Goal: Task Accomplishment & Management: Manage account settings

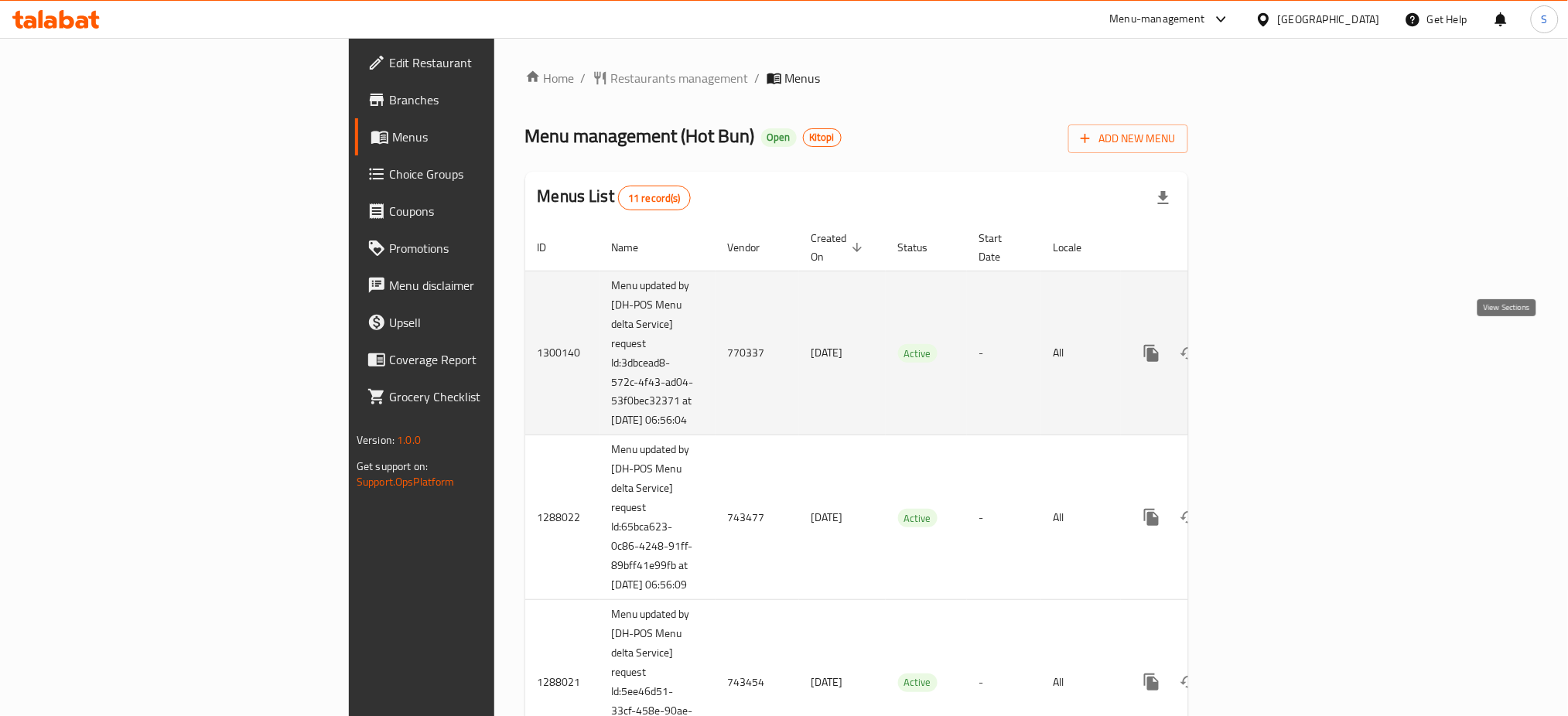
click at [1272, 346] on icon "enhanced table" at bounding box center [1263, 353] width 18 height 18
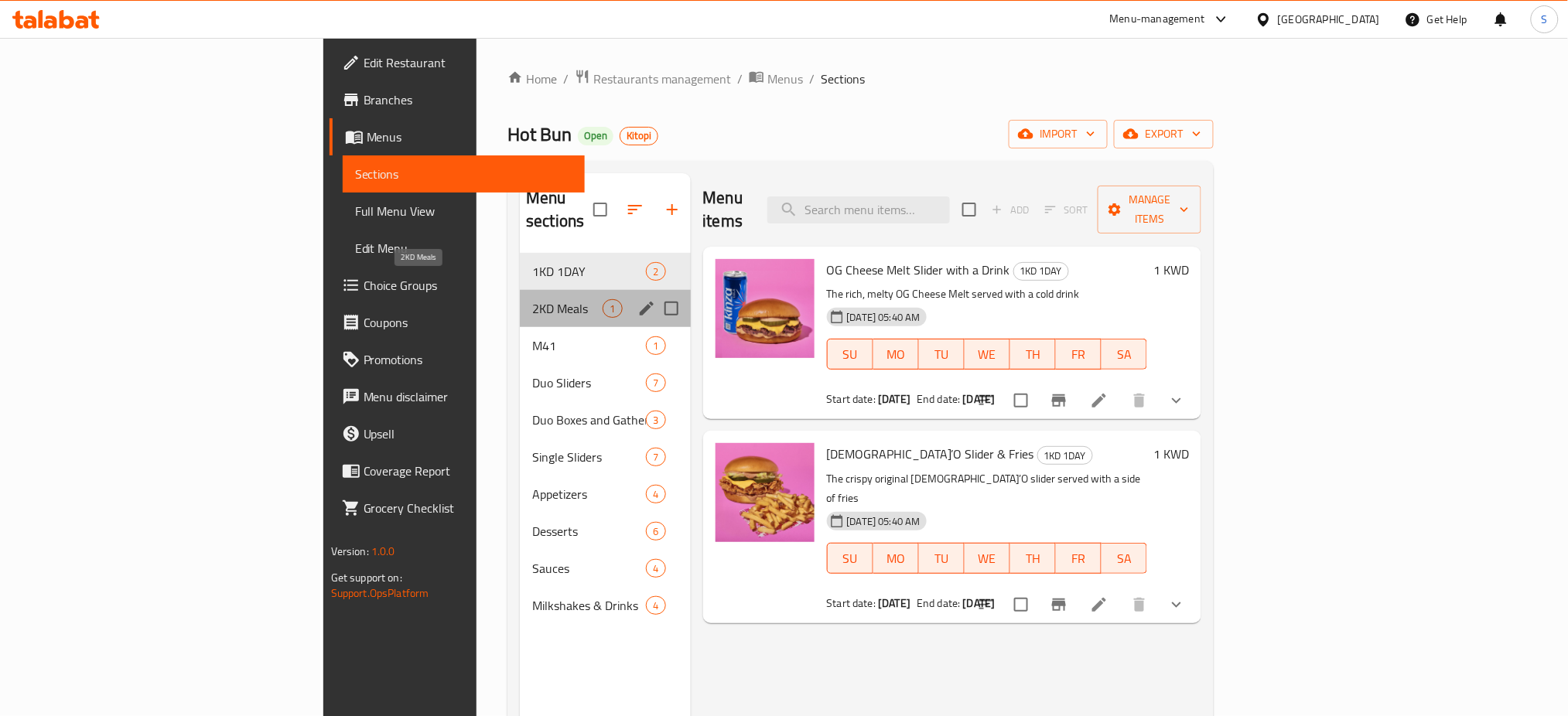
drag, startPoint x: 374, startPoint y: 284, endPoint x: 377, endPoint y: 263, distance: 21.2
click at [532, 299] on span "2KD Meals" at bounding box center [568, 308] width 71 height 18
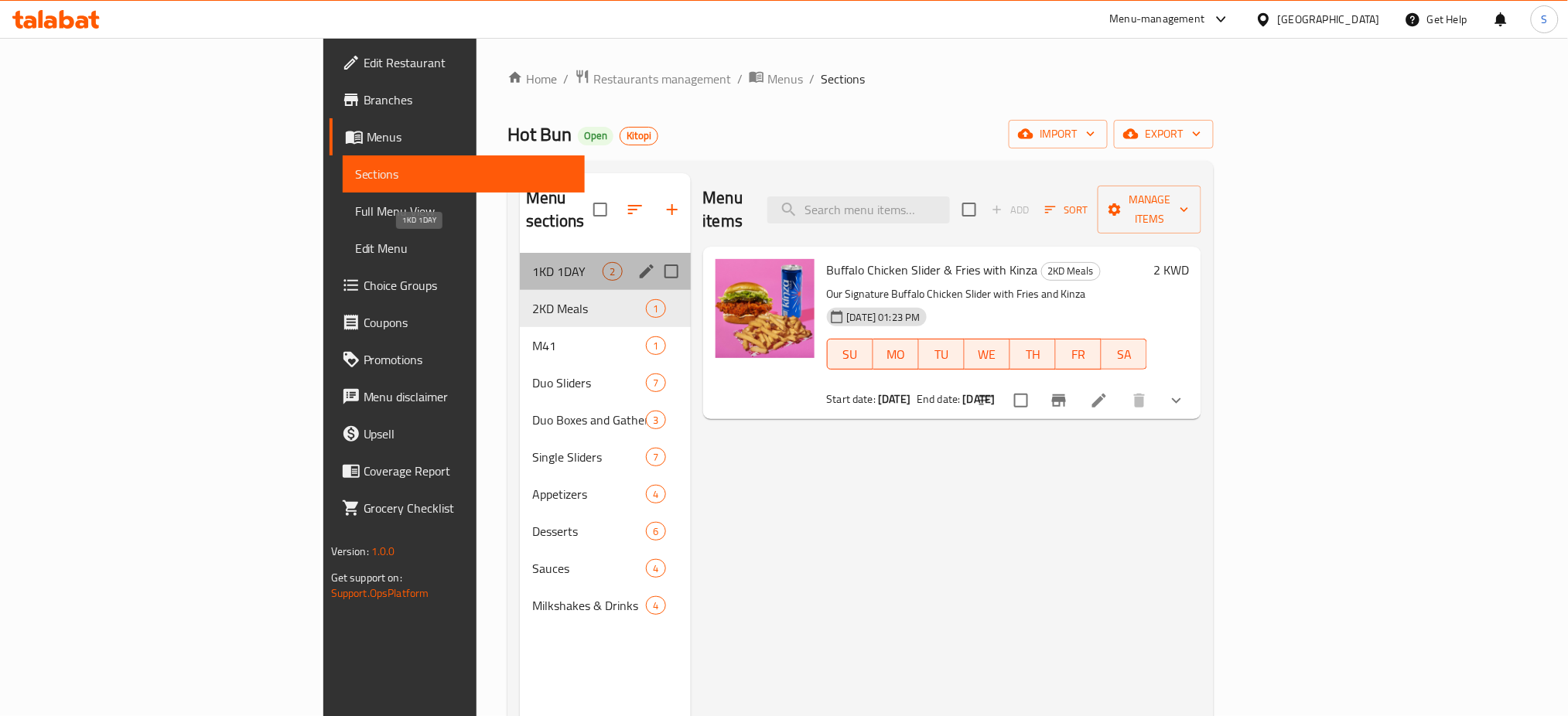
click at [532, 262] on span "1KD 1DAY" at bounding box center [568, 271] width 71 height 18
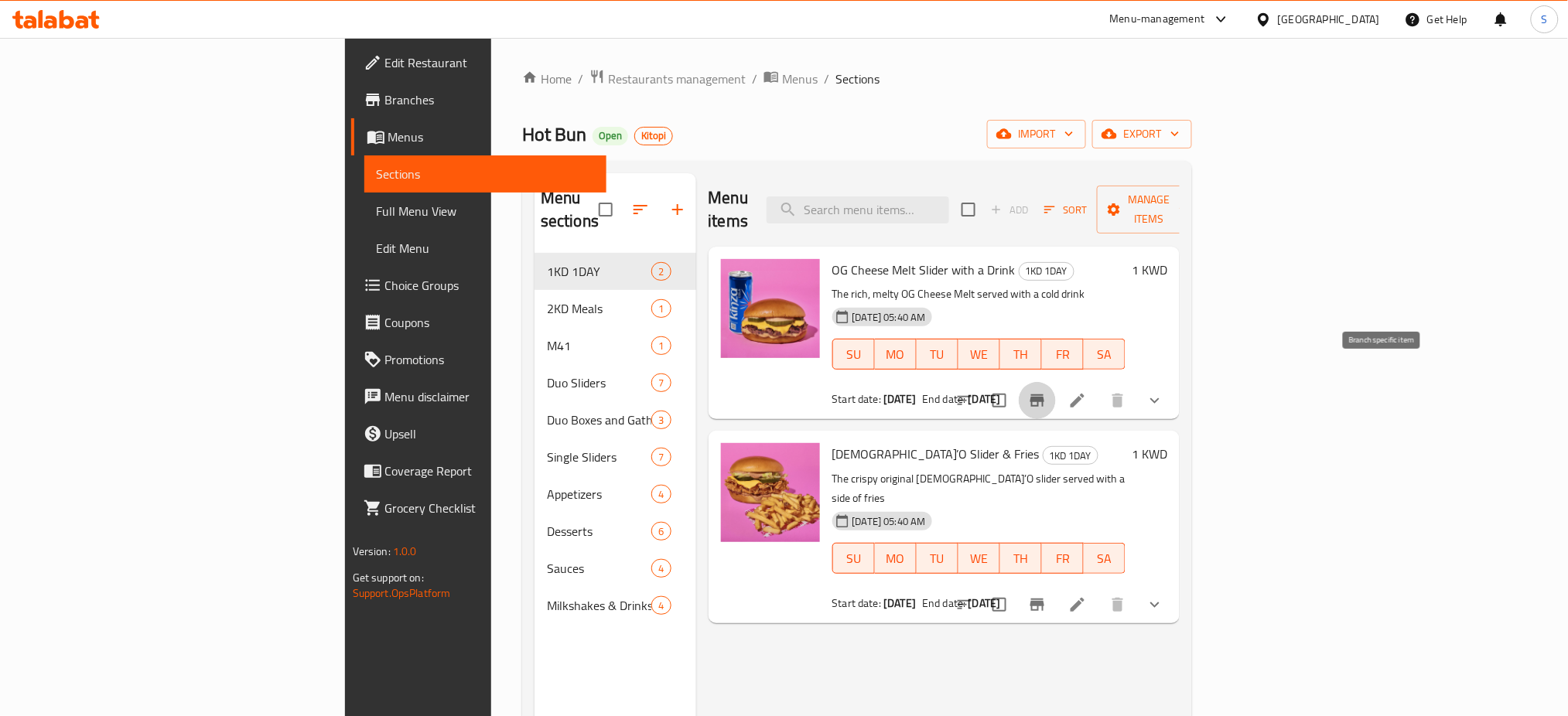
click at [1044, 394] on icon "Branch-specific-item" at bounding box center [1037, 400] width 14 height 12
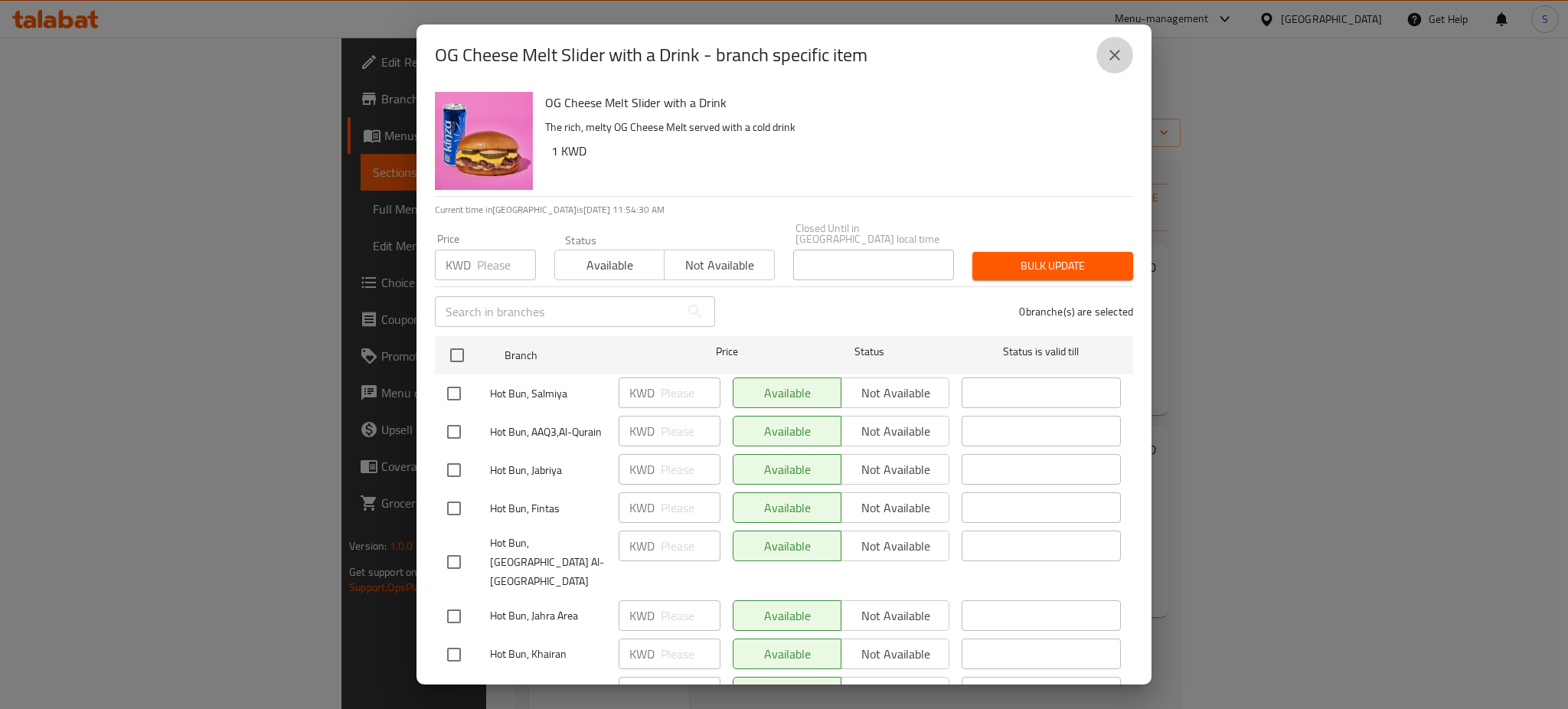
click at [1115, 57] on icon "close" at bounding box center [1114, 55] width 18 height 18
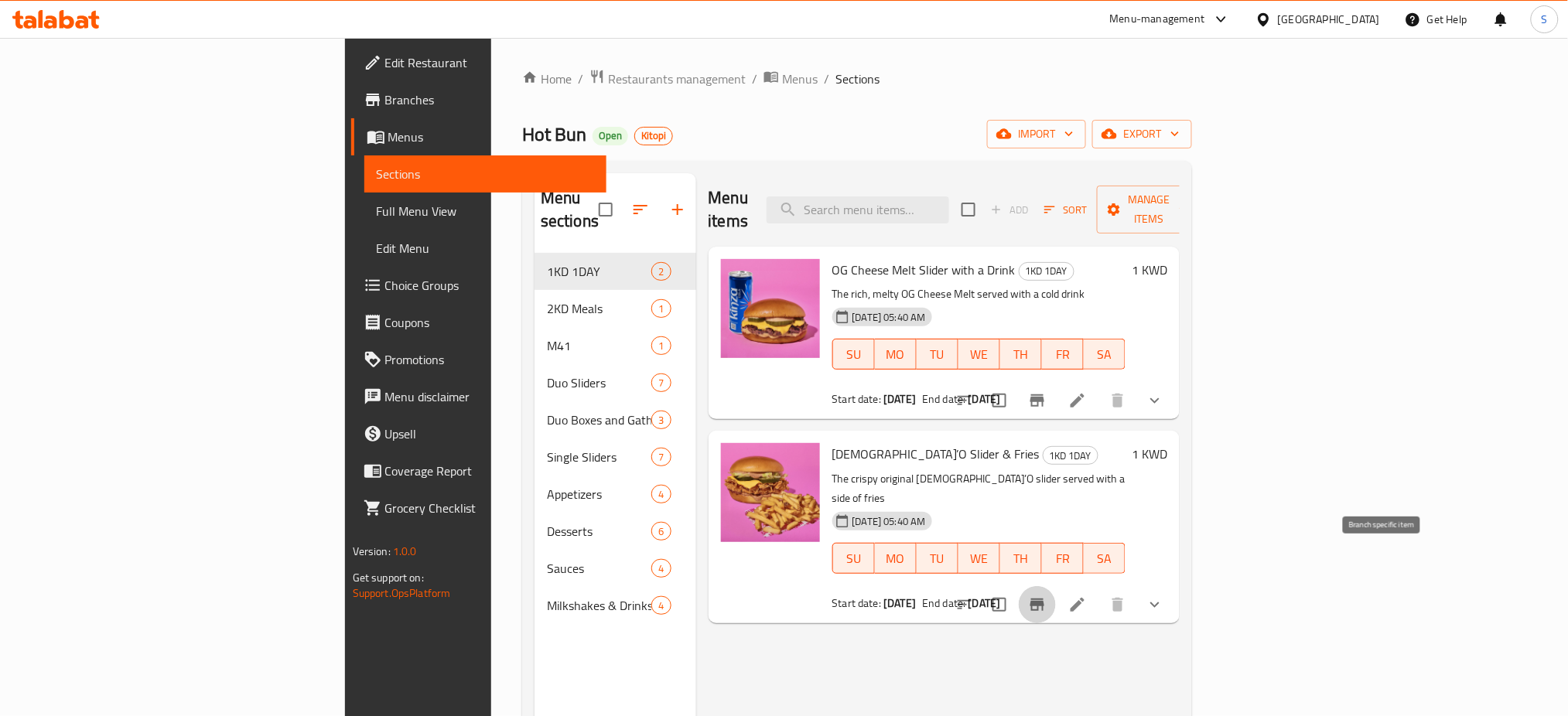
click at [1044, 599] on icon "Branch-specific-item" at bounding box center [1037, 605] width 14 height 12
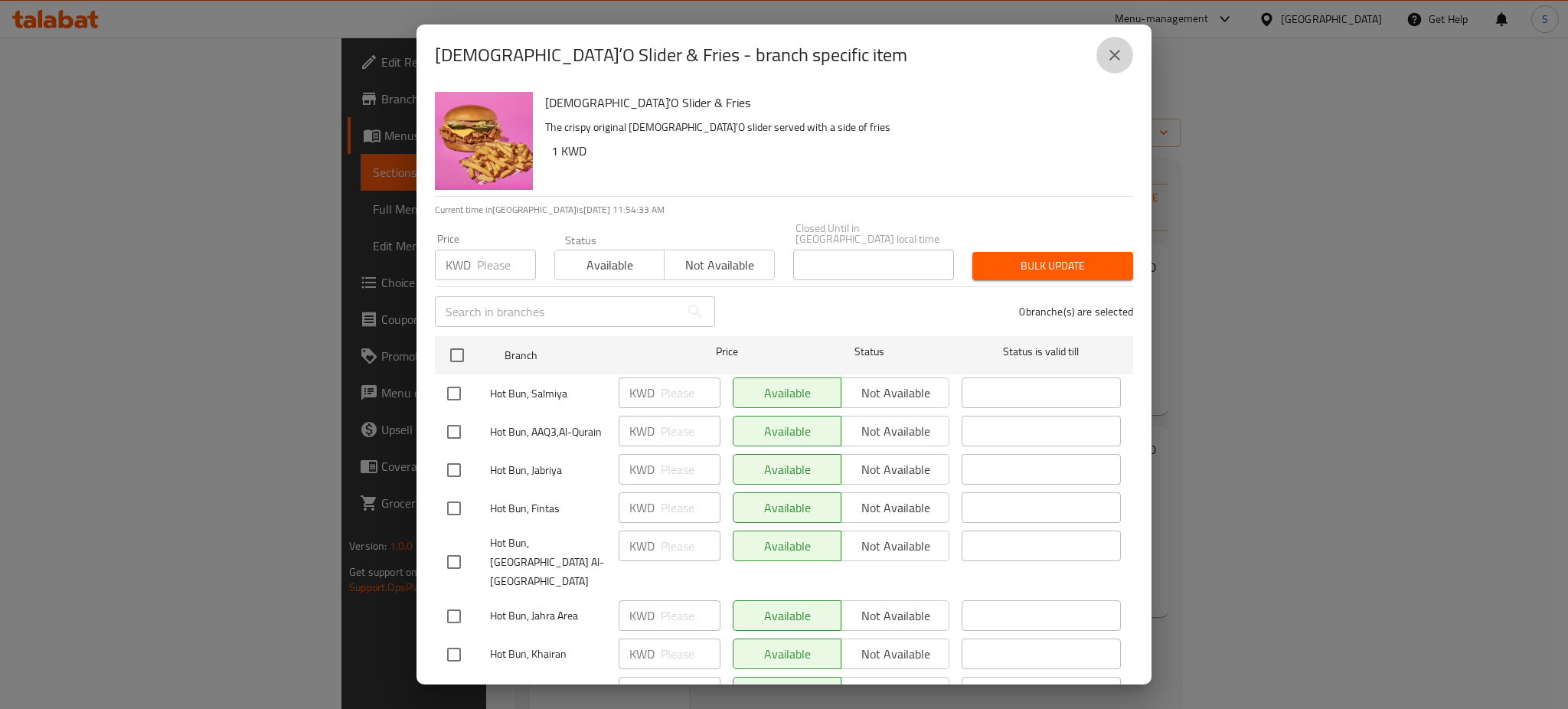
click at [1116, 54] on icon "close" at bounding box center [1115, 56] width 11 height 11
